Goal: Task Accomplishment & Management: Manage account settings

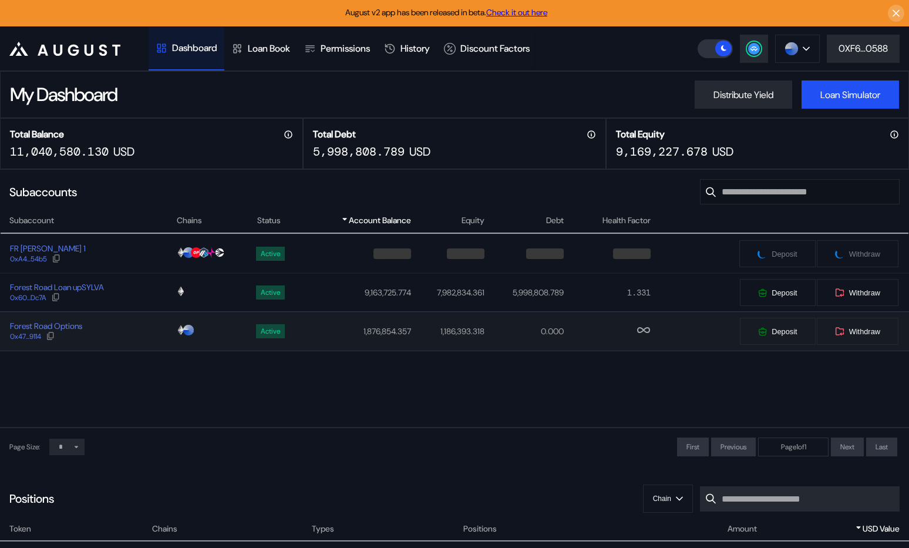
click at [118, 323] on div "Forest Road Options 0x47...9114" at bounding box center [88, 331] width 175 height 21
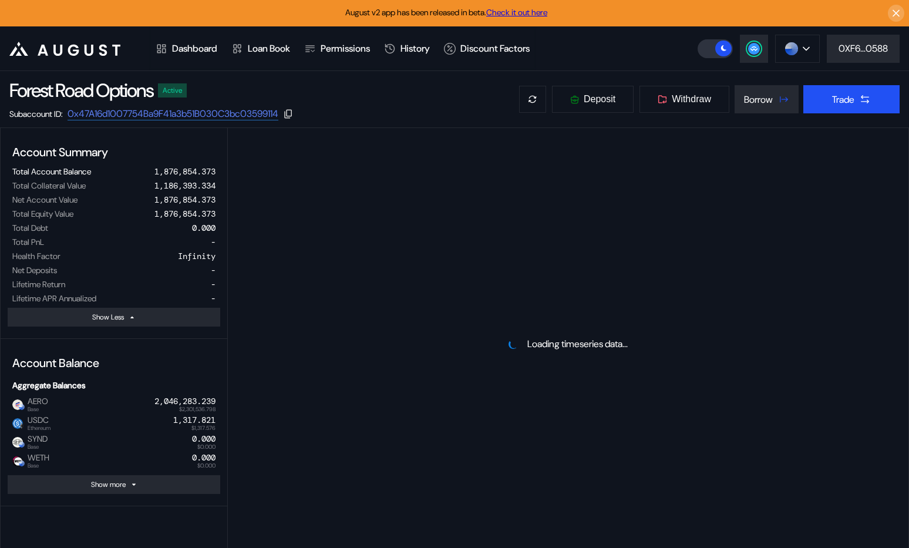
select select "*"
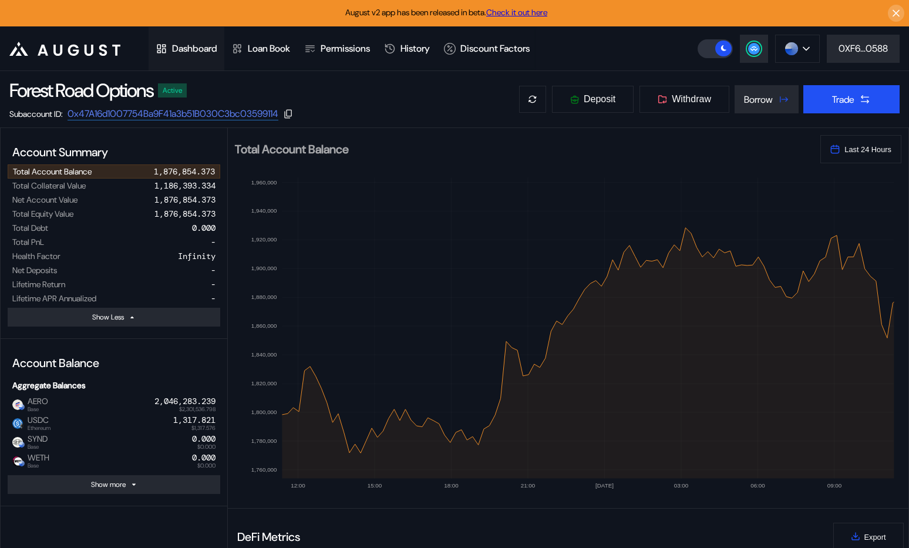
click at [204, 46] on div "Dashboard" at bounding box center [194, 48] width 45 height 12
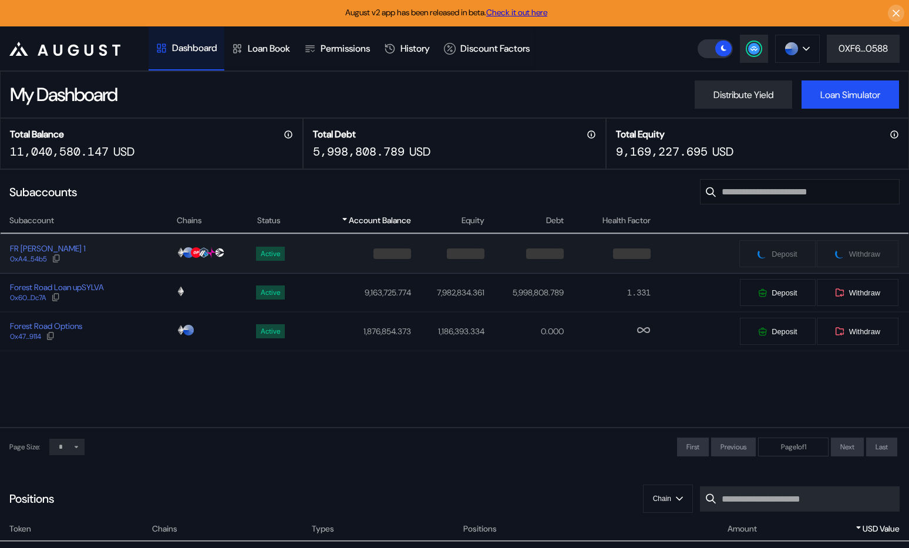
click at [143, 251] on div "FR [PERSON_NAME] 1 0xA4...54b5" at bounding box center [88, 253] width 175 height 21
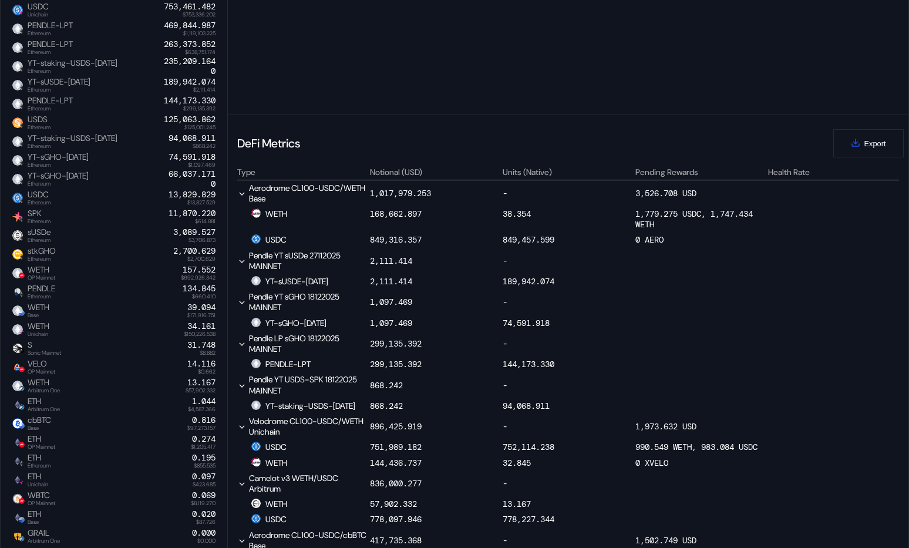
scroll to position [452, 0]
select select "*"
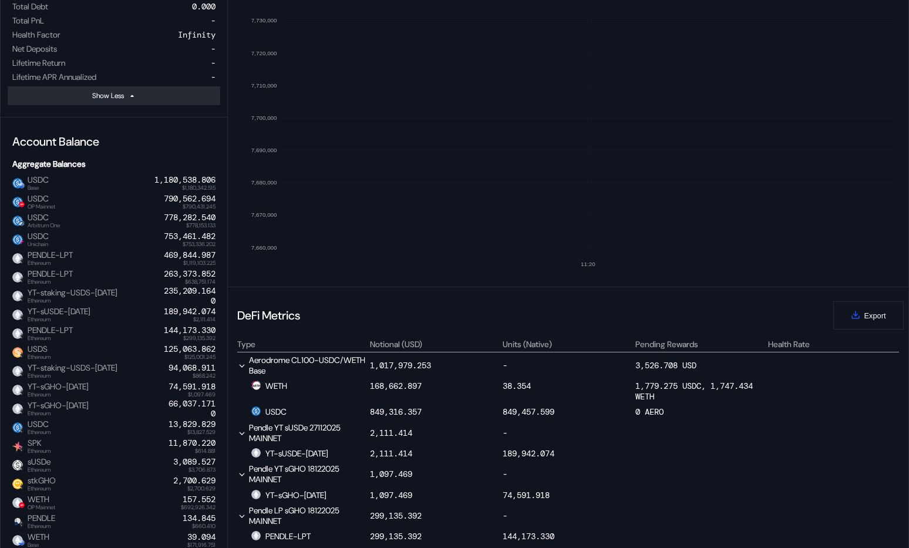
scroll to position [0, 0]
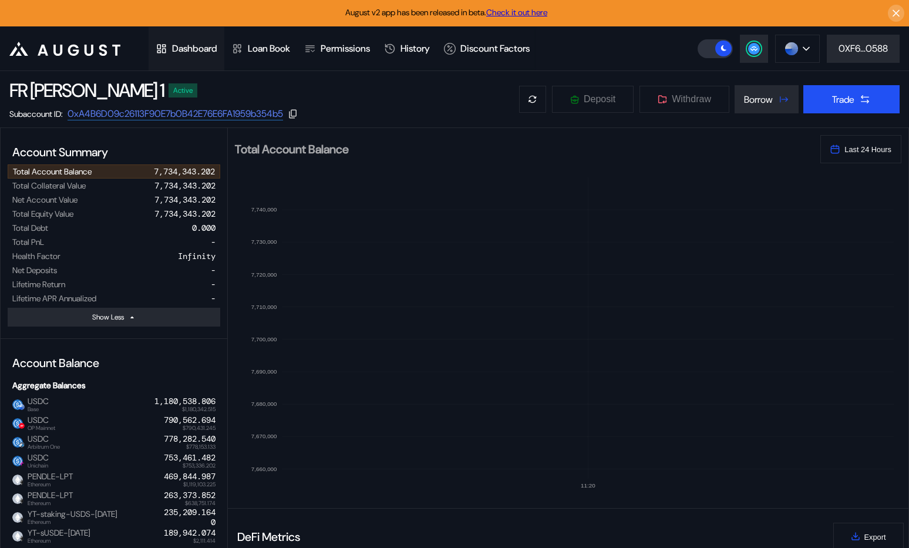
click at [175, 53] on div "Dashboard" at bounding box center [194, 48] width 45 height 12
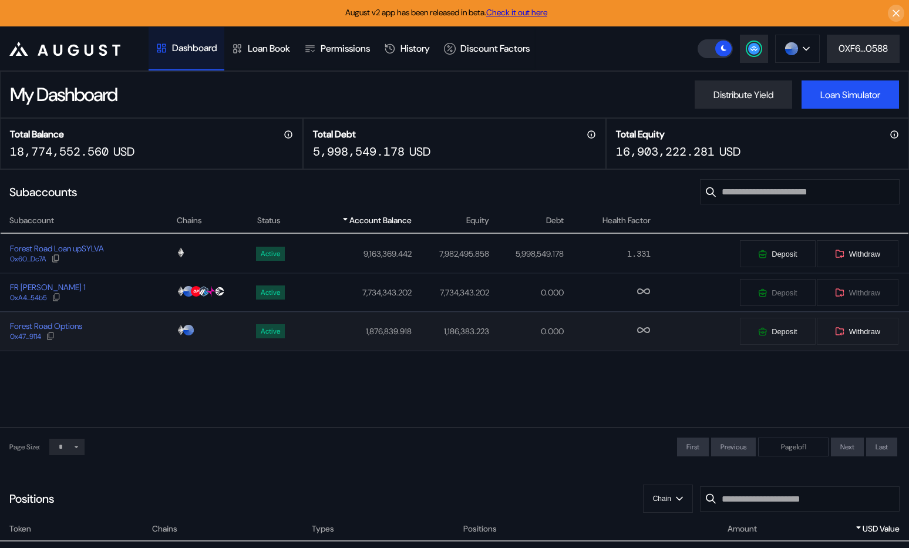
click at [137, 331] on div "Forest Road Options 0x47...9114" at bounding box center [88, 331] width 175 height 21
select select "*"
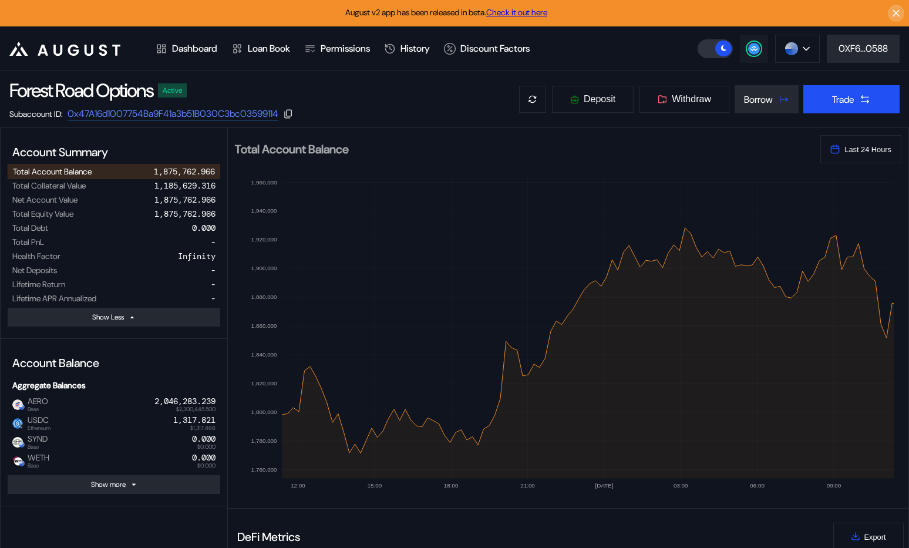
click at [750, 49] on icon at bounding box center [754, 48] width 8 height 5
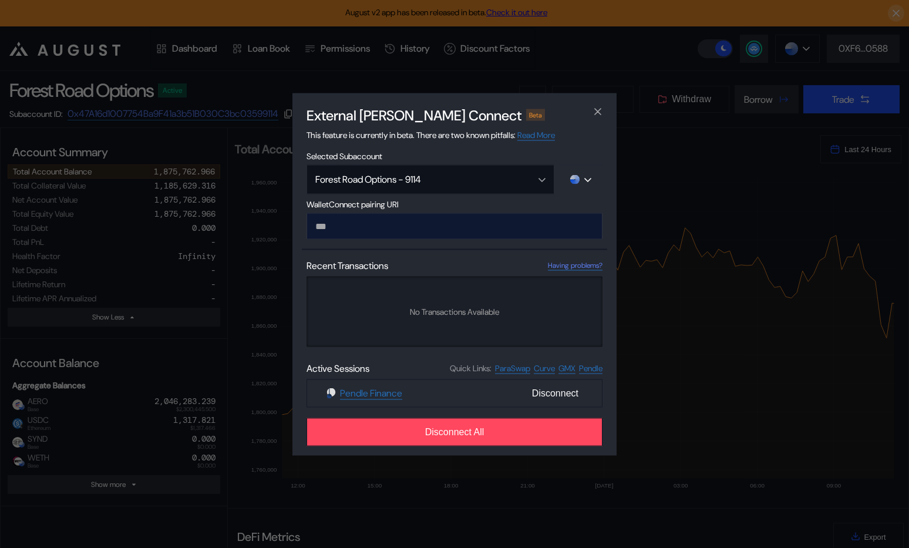
type input "**********"
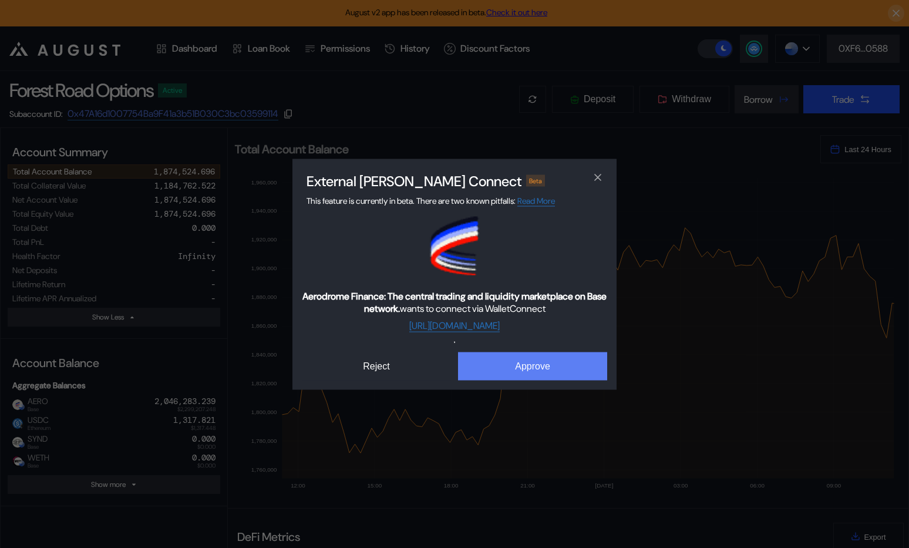
click at [525, 361] on button "Approve" at bounding box center [532, 366] width 149 height 28
